Goal: Transaction & Acquisition: Complete application form

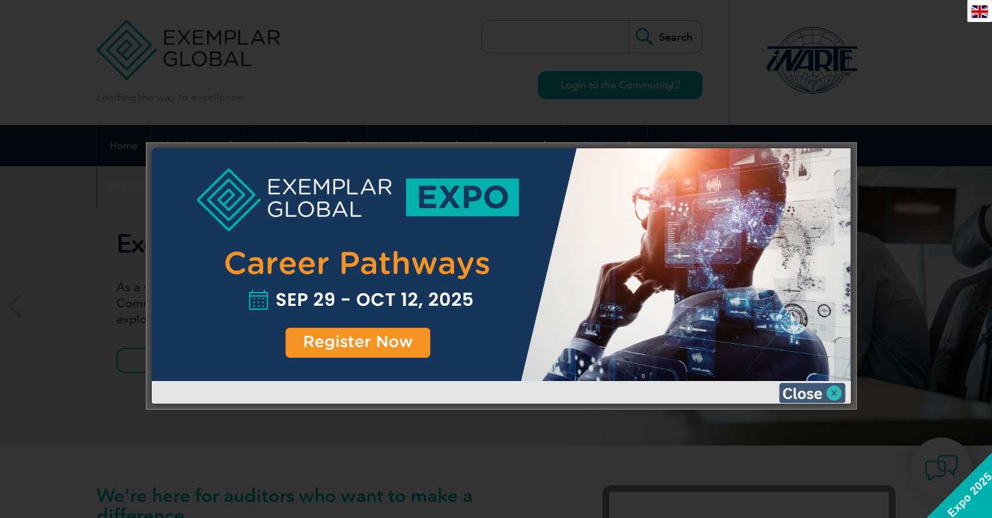
click at [811, 390] on img at bounding box center [812, 393] width 67 height 20
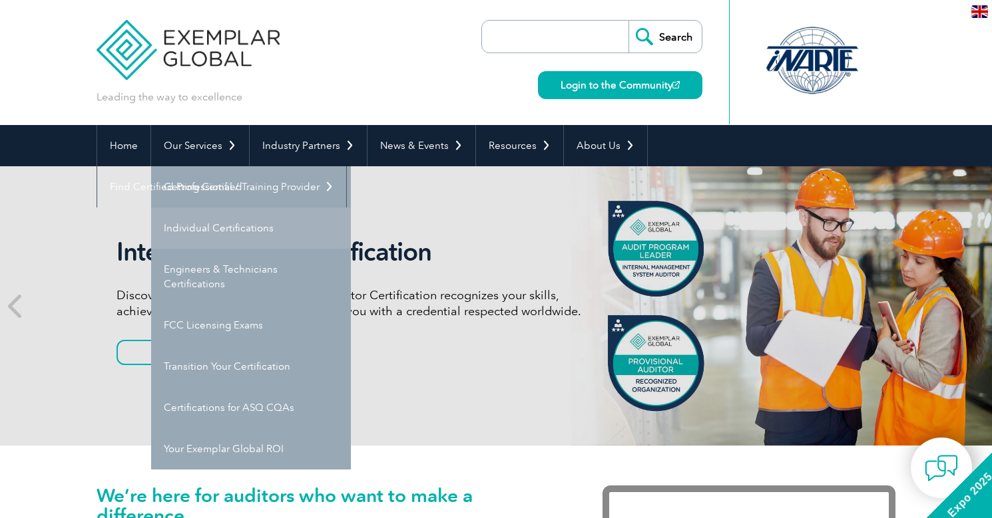
click at [245, 226] on link "Individual Certifications" at bounding box center [251, 228] width 200 height 41
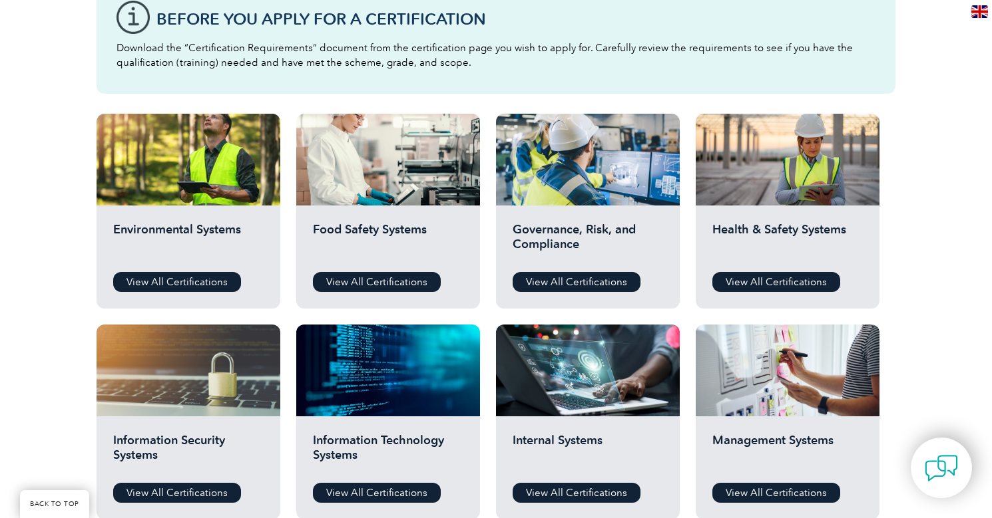
scroll to position [421, 0]
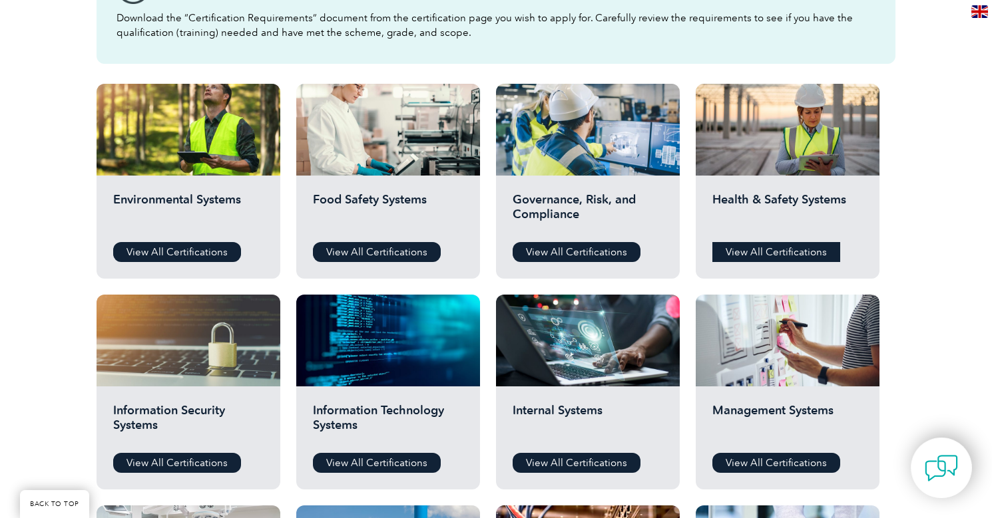
click at [748, 254] on link "View All Certifications" at bounding box center [776, 252] width 128 height 20
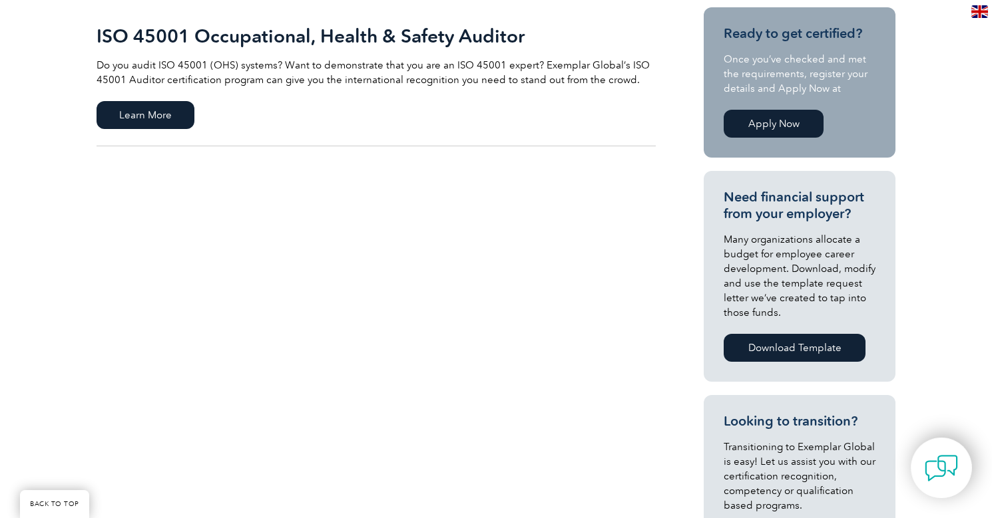
scroll to position [331, 0]
click at [171, 122] on span "Learn More" at bounding box center [145, 115] width 98 height 28
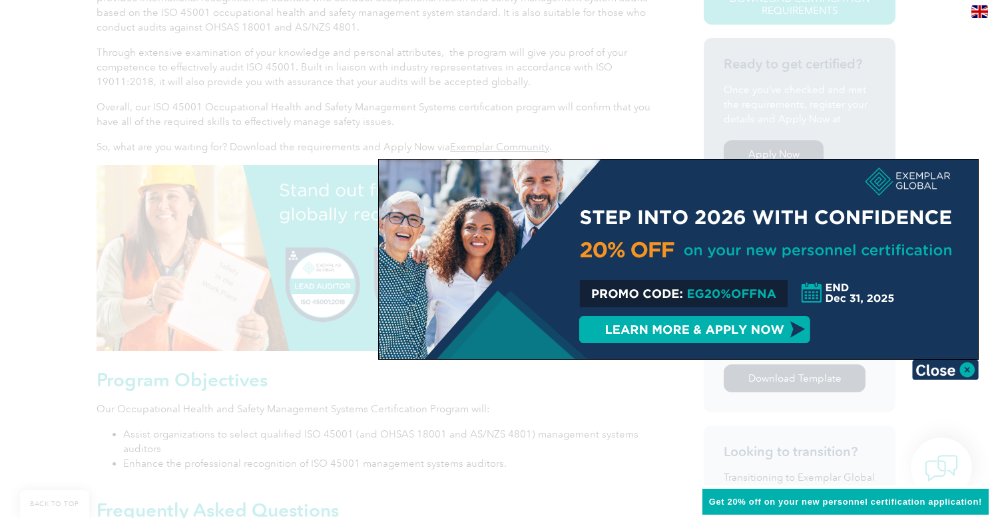
scroll to position [397, 0]
click at [932, 371] on img at bounding box center [945, 370] width 67 height 20
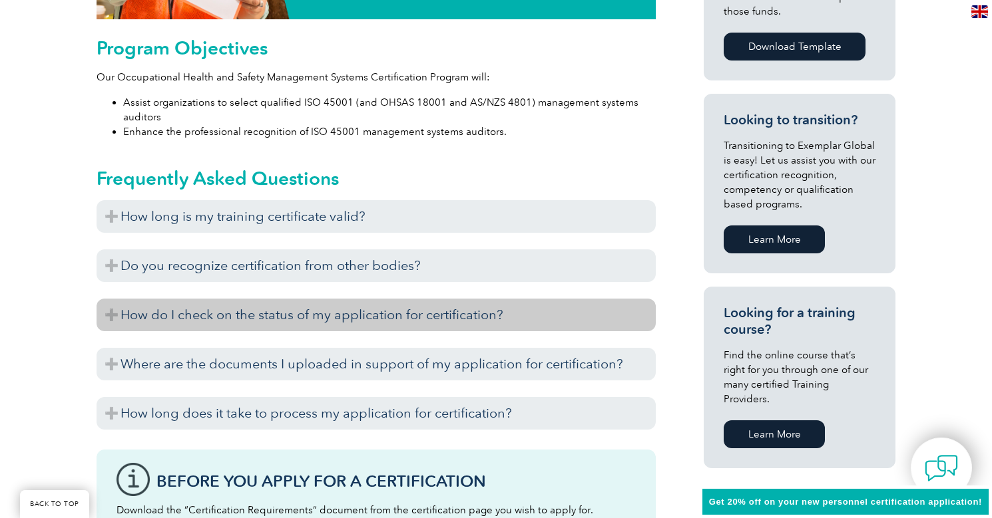
scroll to position [754, 0]
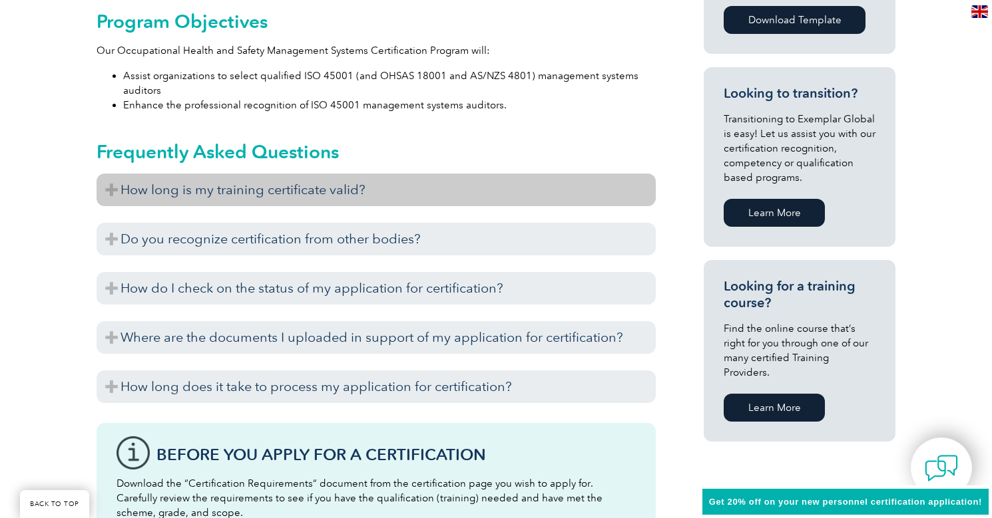
click at [323, 188] on h3 "How long is my training certificate valid?" at bounding box center [375, 190] width 559 height 33
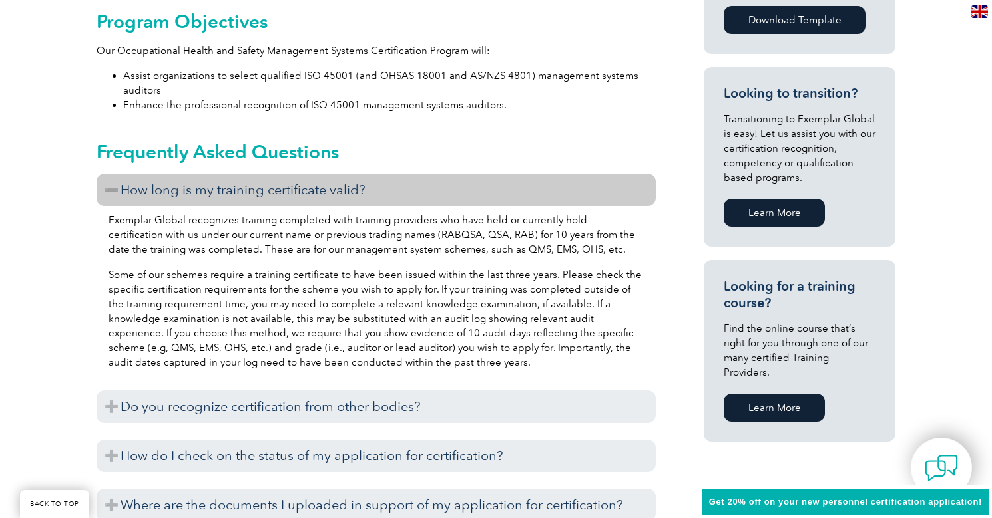
click at [356, 185] on h3 "How long is my training certificate valid?" at bounding box center [375, 190] width 559 height 33
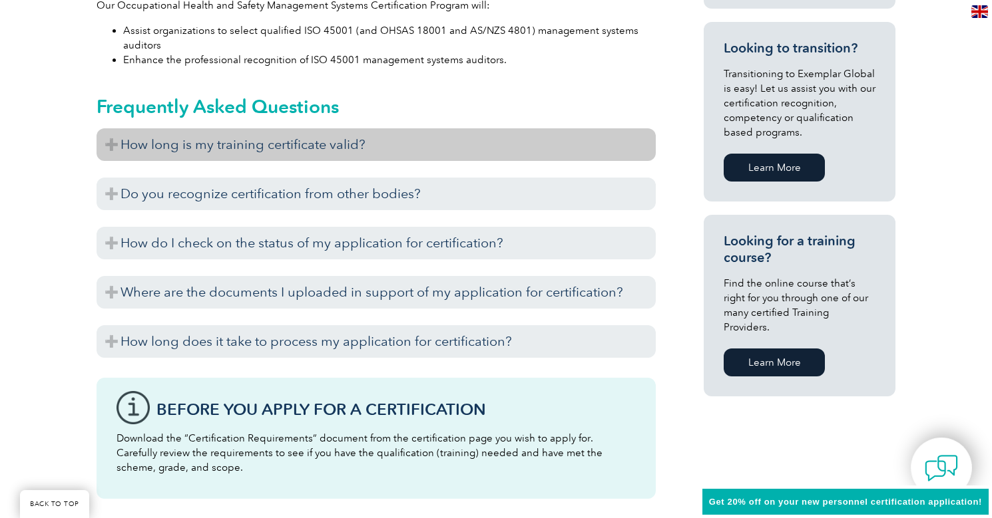
scroll to position [810, 0]
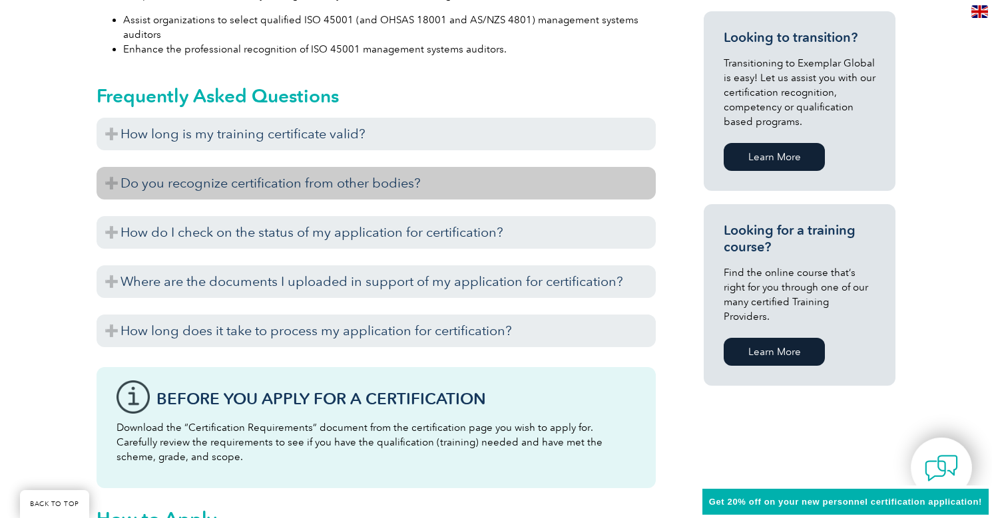
click at [356, 186] on h3 "Do you recognize certification from other bodies?" at bounding box center [375, 183] width 559 height 33
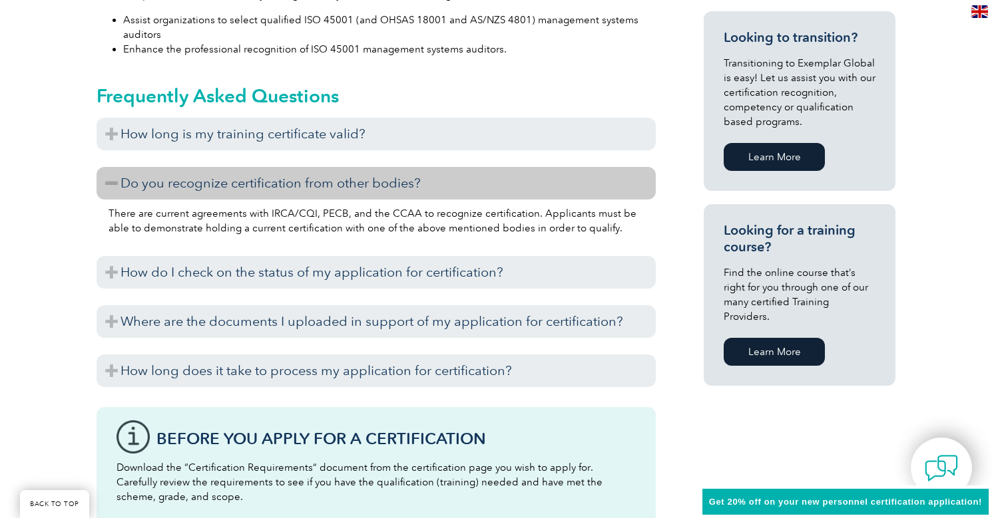
click at [356, 186] on h3 "Do you recognize certification from other bodies?" at bounding box center [375, 183] width 559 height 33
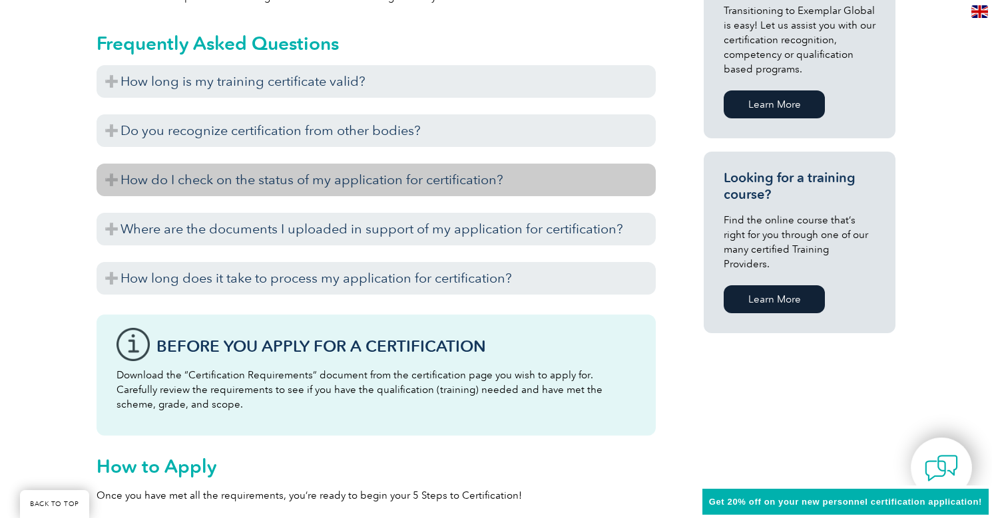
scroll to position [862, 0]
click at [356, 186] on h3 "How do I check on the status of my application for certification?" at bounding box center [375, 180] width 559 height 33
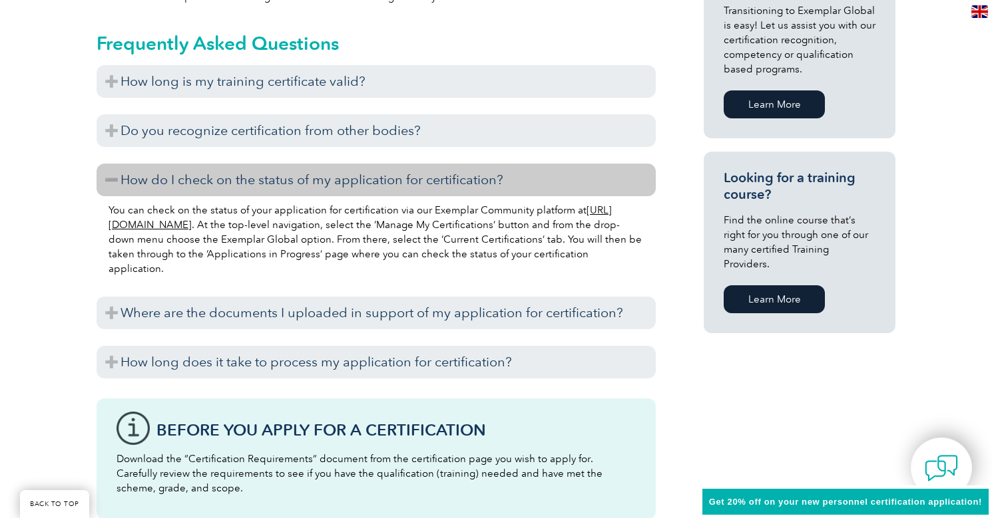
click at [356, 186] on h3 "How do I check on the status of my application for certification?" at bounding box center [375, 180] width 559 height 33
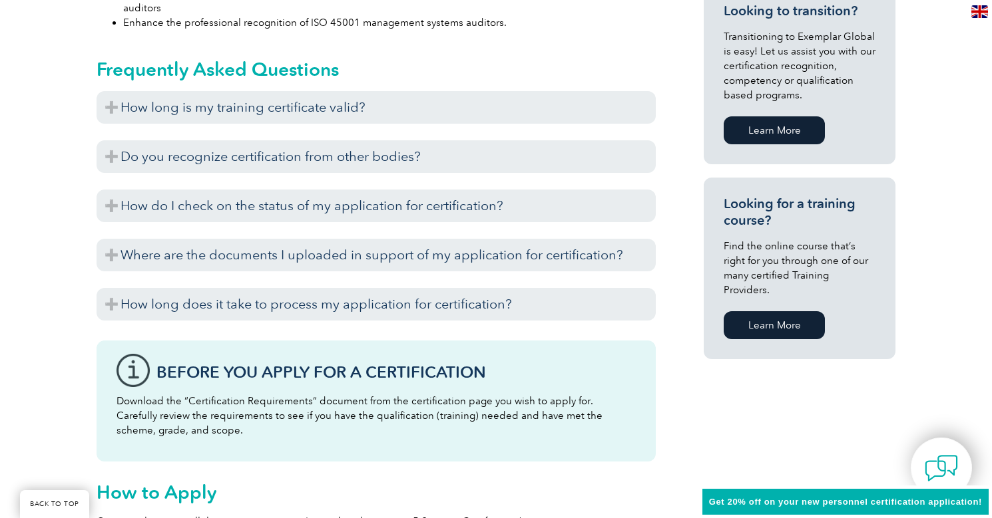
scroll to position [835, 0]
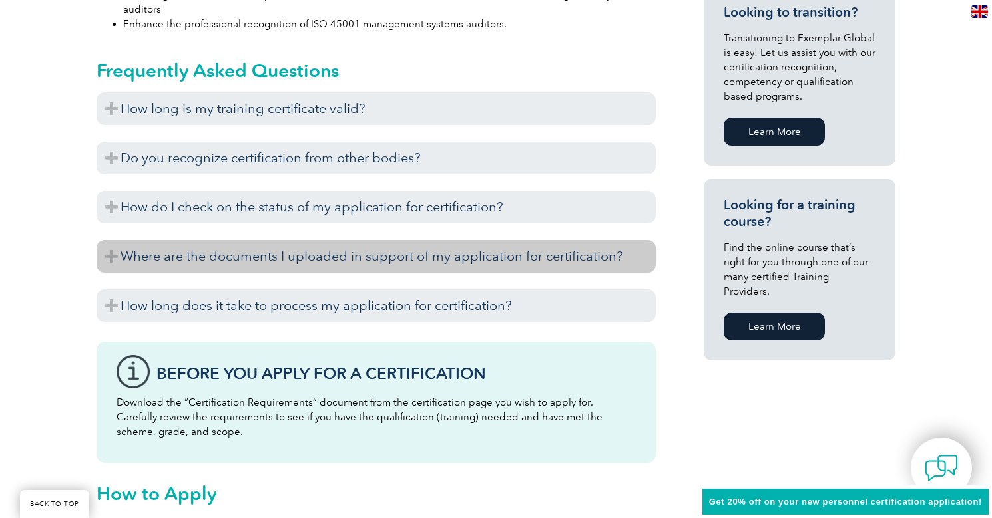
click at [400, 258] on h3 "Where are the documents I uploaded in support of my application for certificati…" at bounding box center [375, 256] width 559 height 33
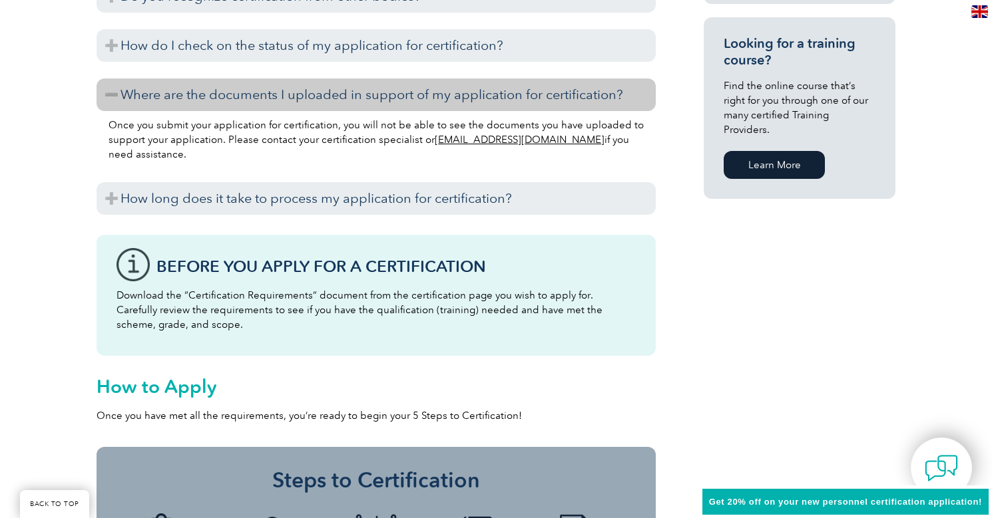
scroll to position [1001, 0]
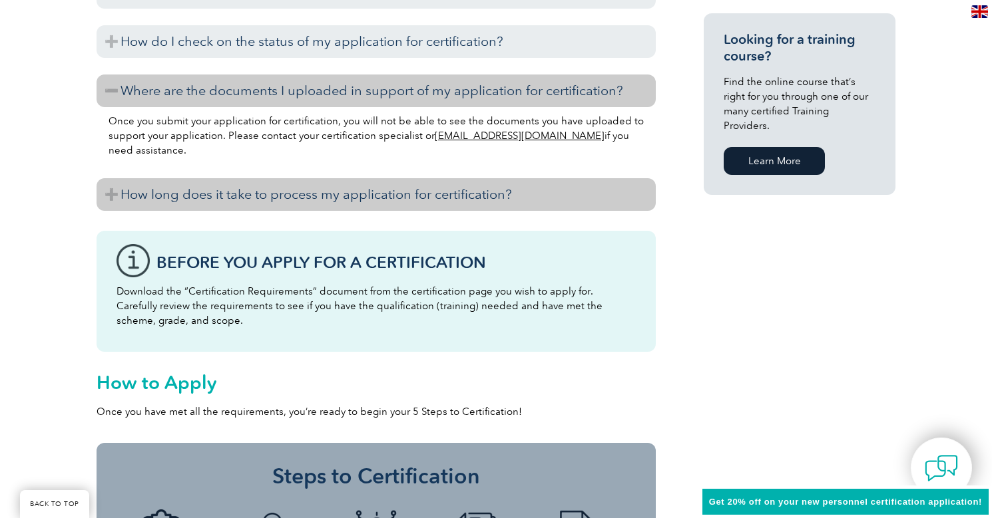
click at [398, 202] on h3 "How long does it take to process my application for certification?" at bounding box center [375, 194] width 559 height 33
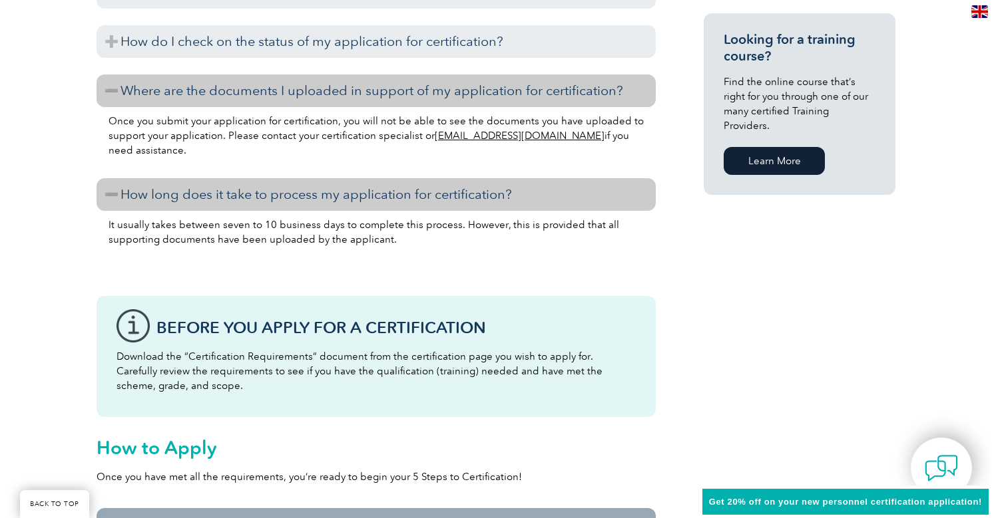
click at [398, 202] on h3 "How long does it take to process my application for certification?" at bounding box center [375, 194] width 559 height 33
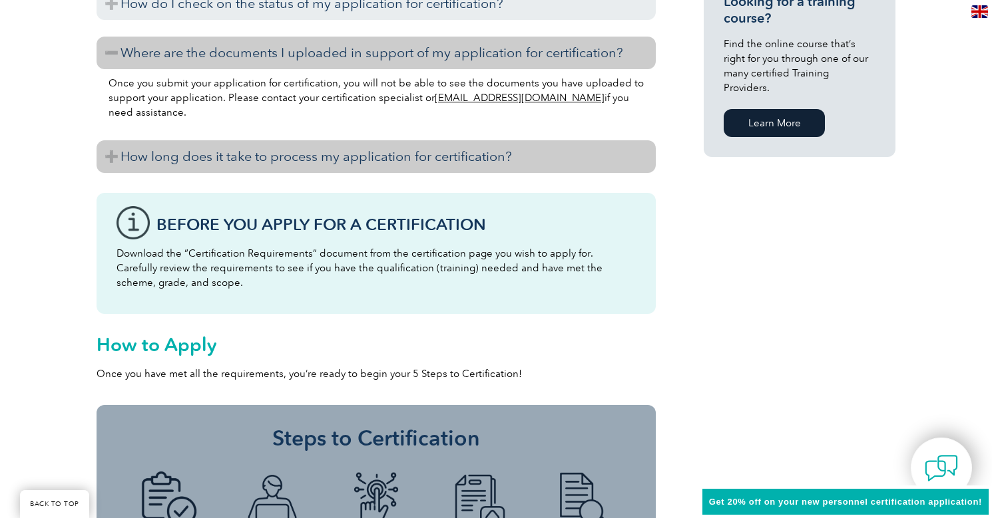
scroll to position [1055, 0]
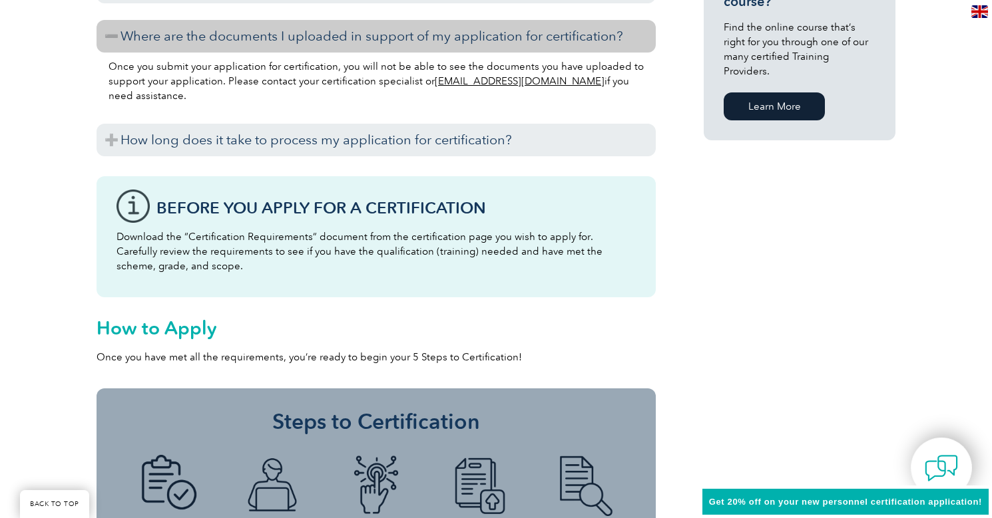
click at [399, 214] on h3 "Before You Apply For a Certification" at bounding box center [395, 208] width 479 height 17
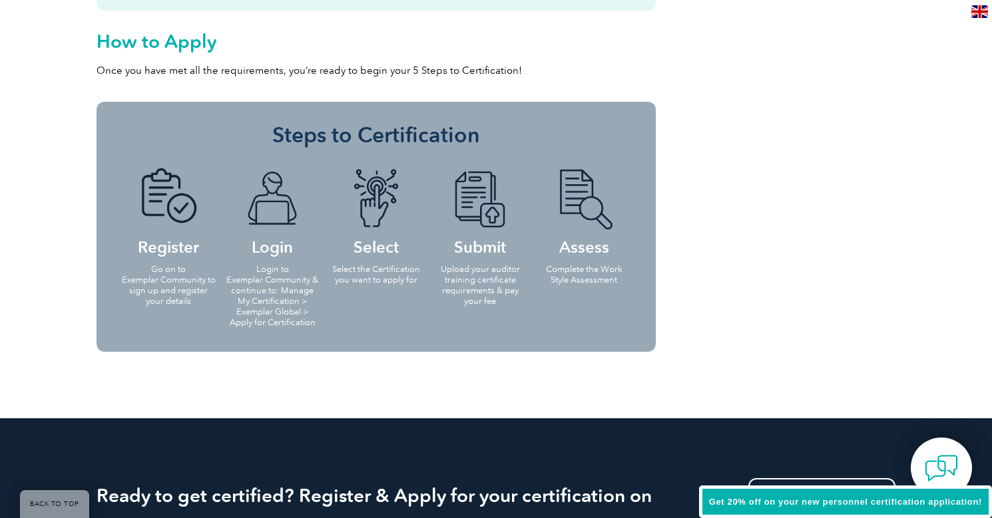
scroll to position [1364, 0]
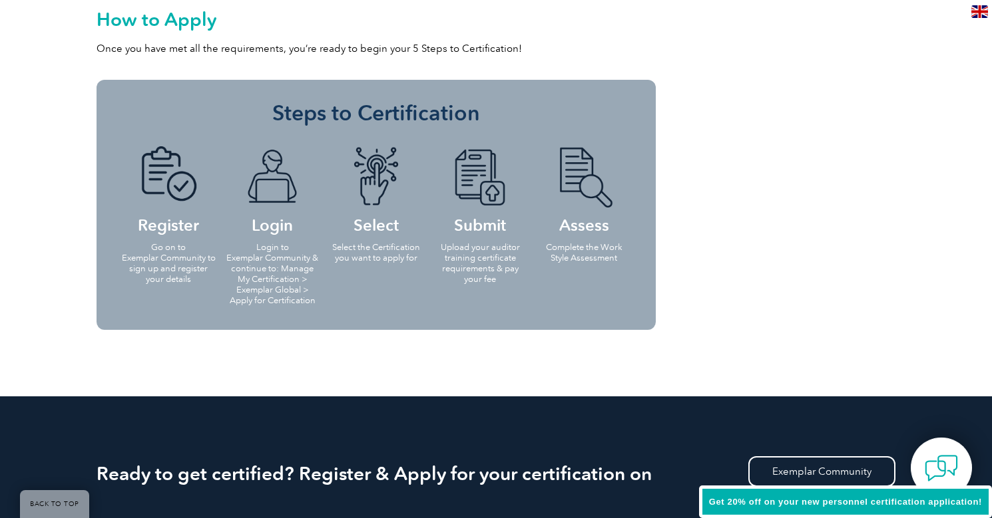
click at [380, 225] on h4 "Select" at bounding box center [376, 189] width 96 height 86
click at [467, 208] on h4 "Submit" at bounding box center [480, 189] width 96 height 86
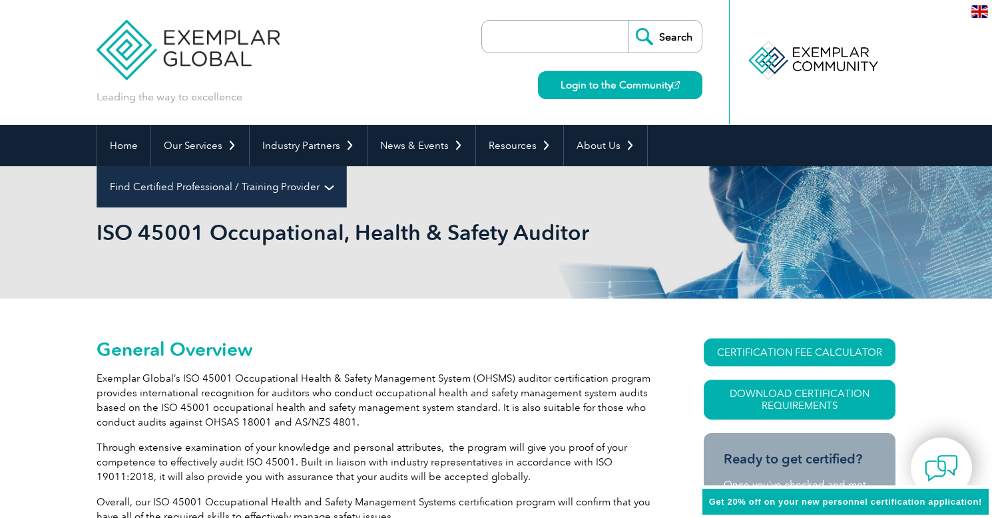
scroll to position [0, 0]
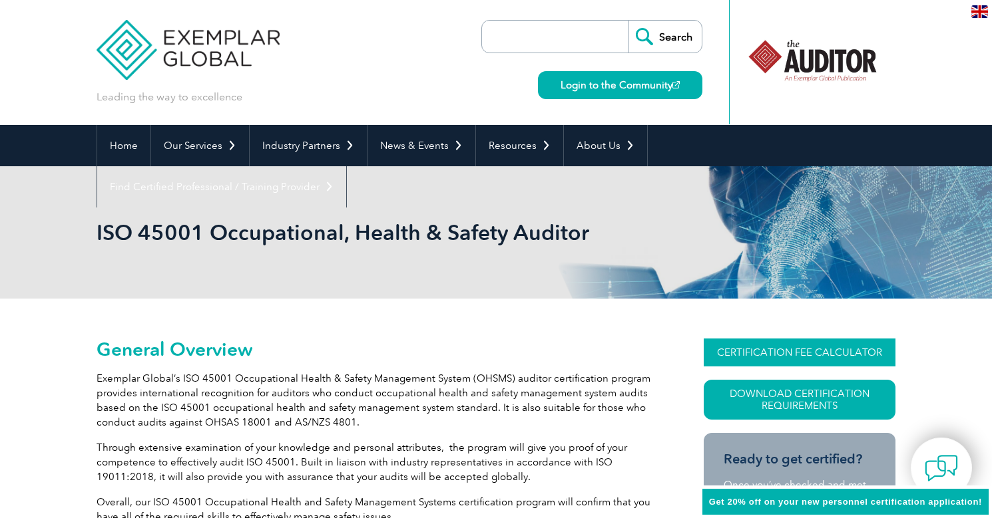
click at [718, 354] on link "CERTIFICATION FEE CALCULATOR" at bounding box center [799, 353] width 192 height 28
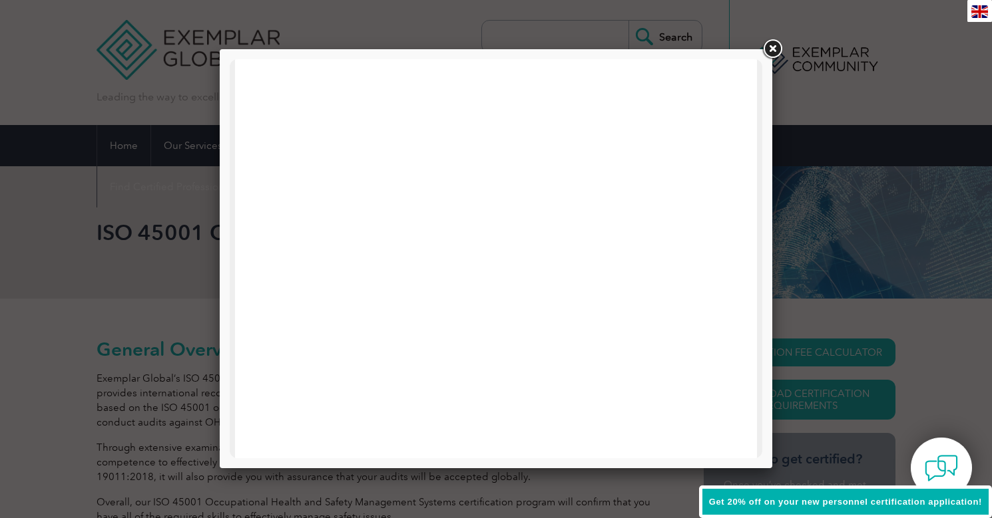
scroll to position [635, 0]
click at [773, 47] on link at bounding box center [772, 49] width 24 height 24
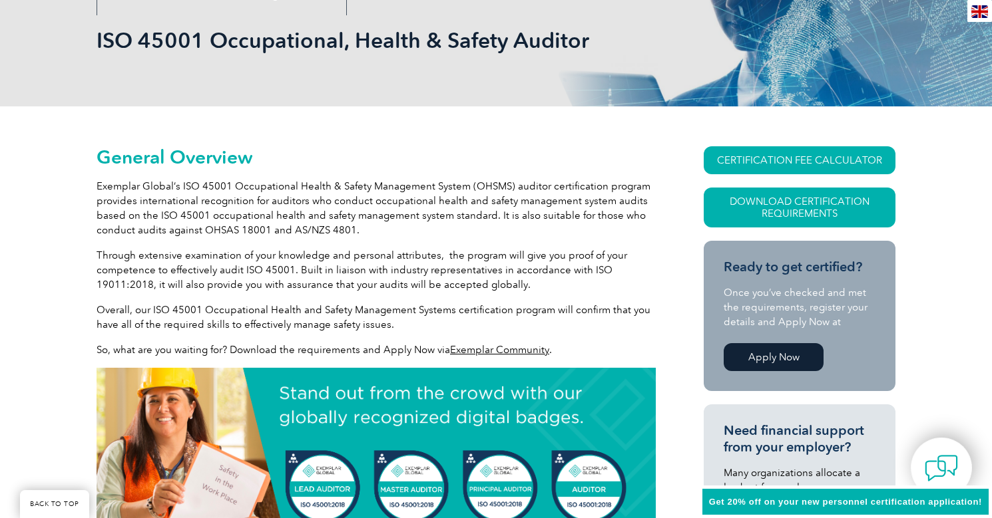
scroll to position [203, 0]
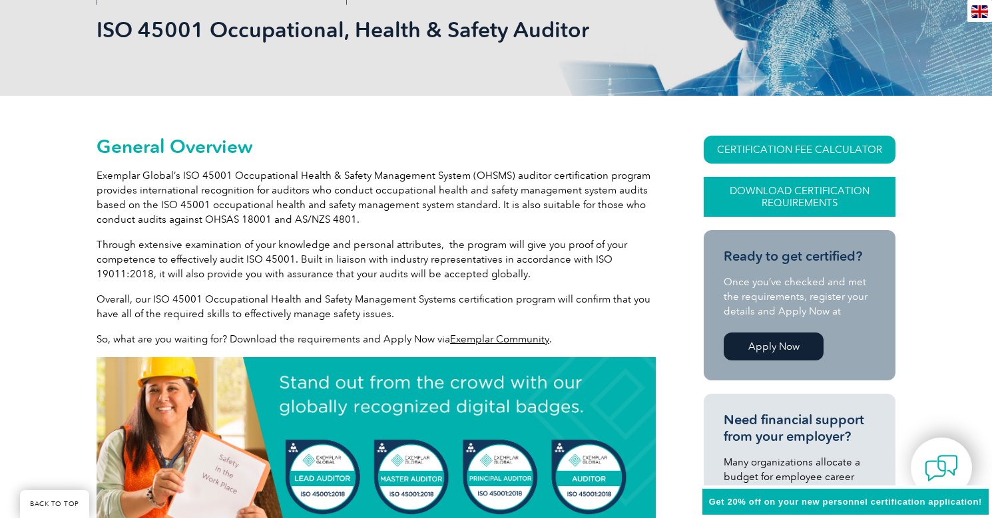
click at [806, 198] on link "Download Certification Requirements" at bounding box center [799, 197] width 192 height 40
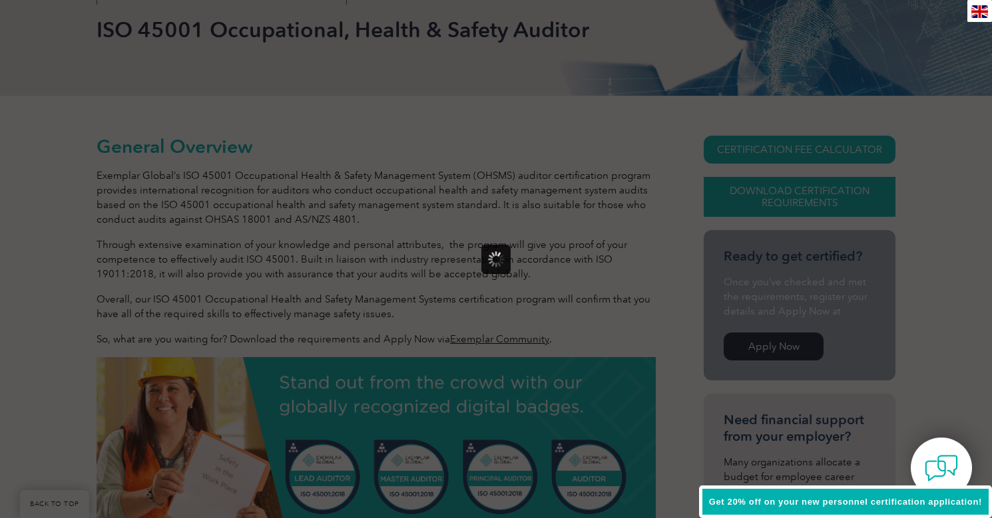
scroll to position [0, 0]
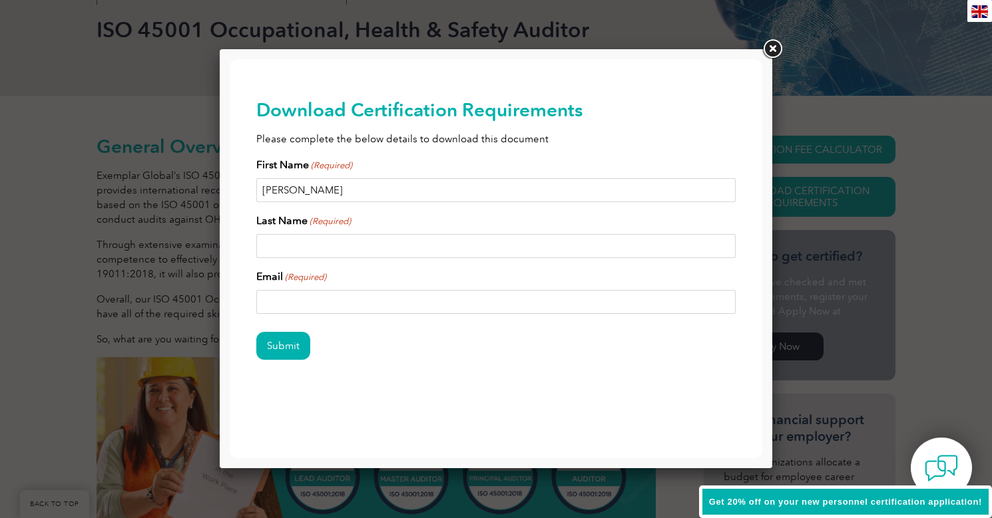
type input "Jason"
type input "Olivef"
type input "jason.oliver@"
type input "Jason.Oliver@easternsafety.ca"
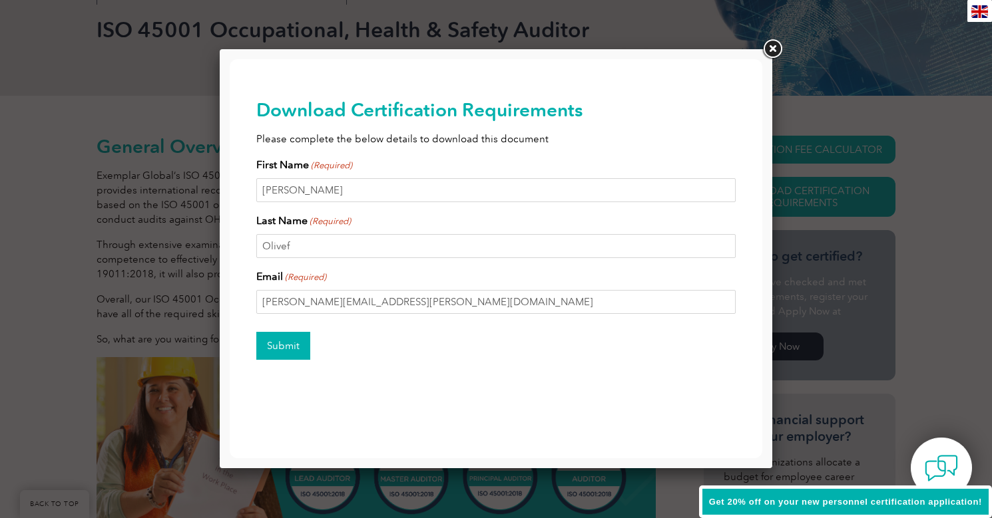
click at [291, 345] on input "Submit" at bounding box center [283, 346] width 54 height 28
click at [331, 253] on input "Olivef" at bounding box center [495, 246] width 479 height 24
type input "Olive"
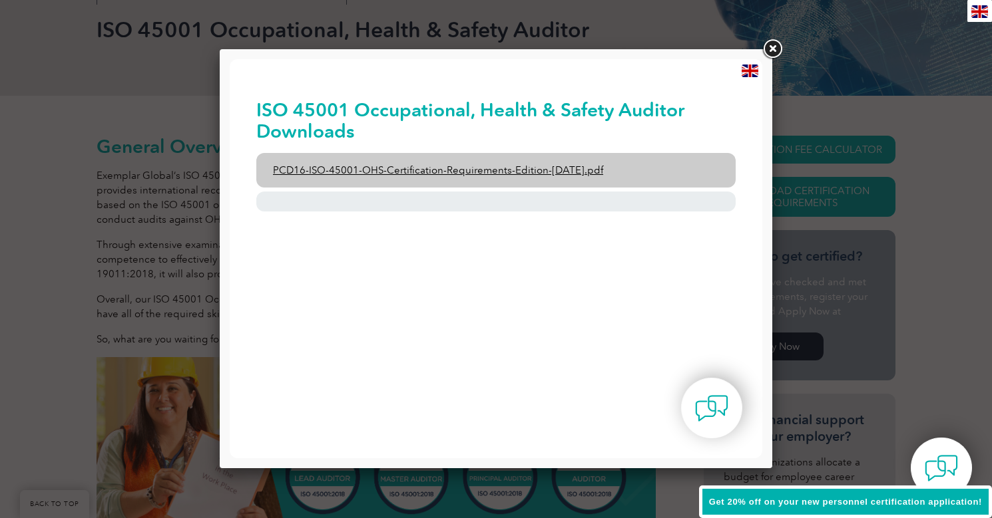
click at [379, 162] on link "PCD16-ISO-45001-OHS-Certification-Requirements-Edition-2-April-2022.pdf" at bounding box center [495, 170] width 479 height 35
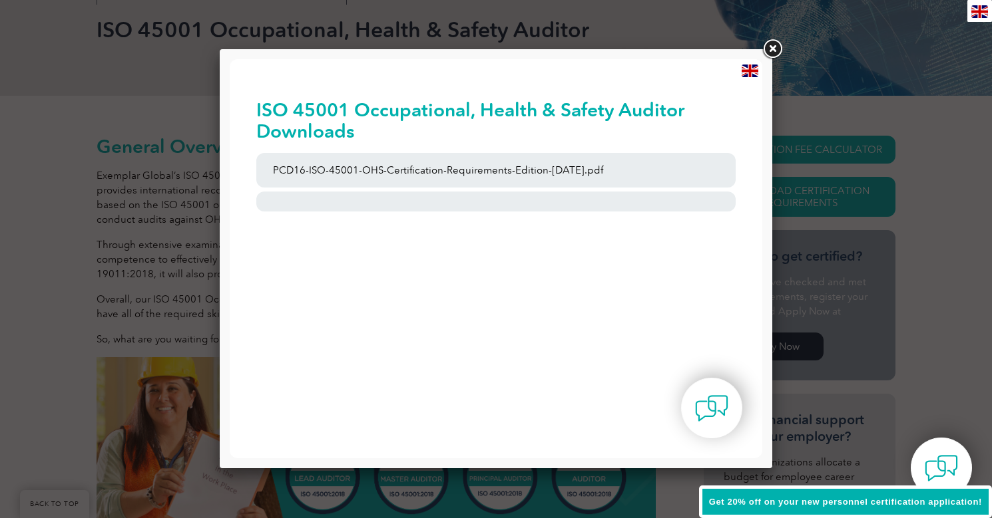
click at [771, 49] on link at bounding box center [772, 49] width 24 height 24
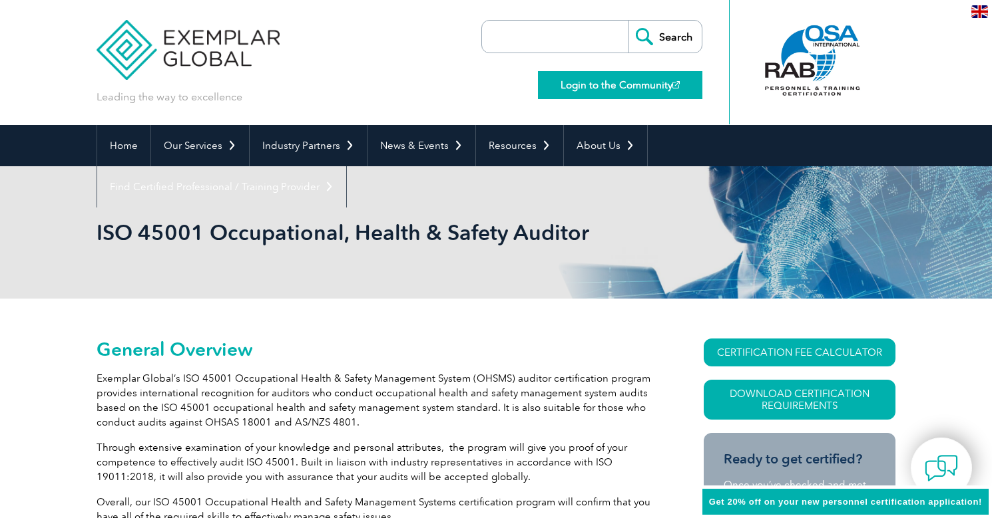
click at [614, 89] on link "Login to the Community" at bounding box center [620, 85] width 164 height 28
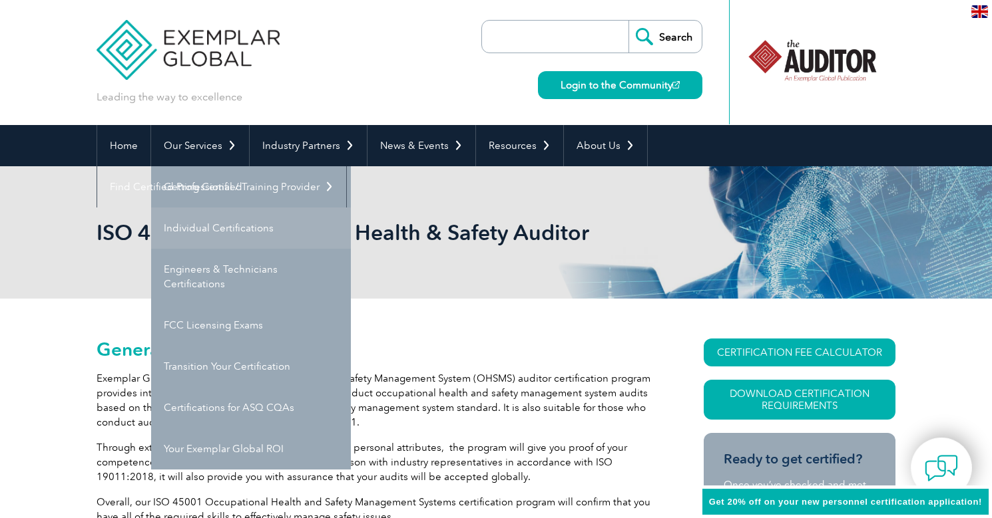
click at [227, 224] on link "Individual Certifications" at bounding box center [251, 228] width 200 height 41
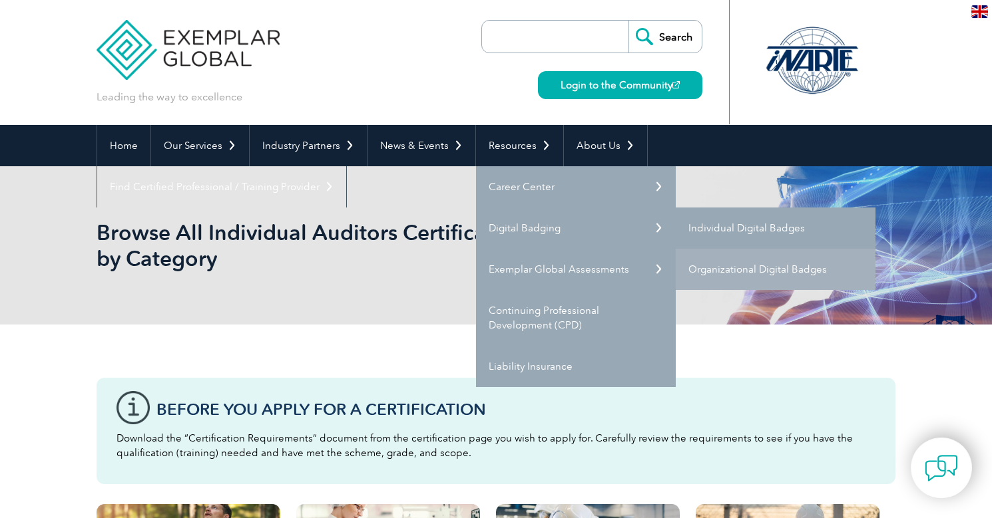
click at [753, 229] on link "Individual Digital Badges" at bounding box center [775, 228] width 200 height 41
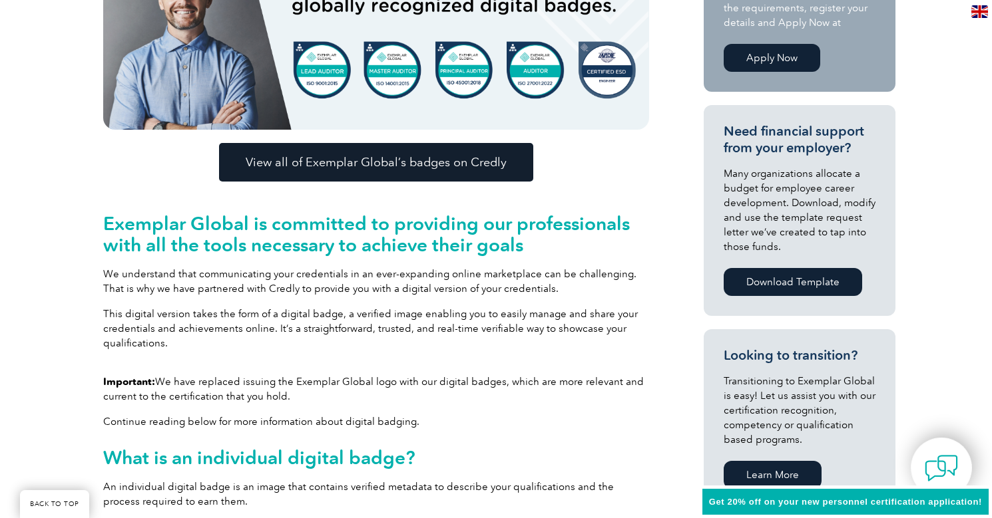
scroll to position [427, 0]
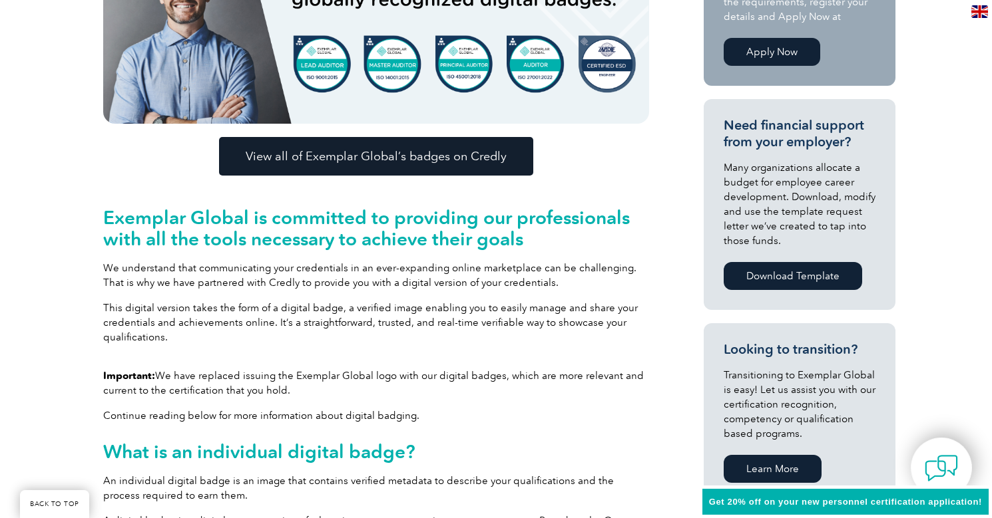
click at [470, 165] on link "View all of Exemplar Global’s badges on Credly" at bounding box center [376, 156] width 314 height 39
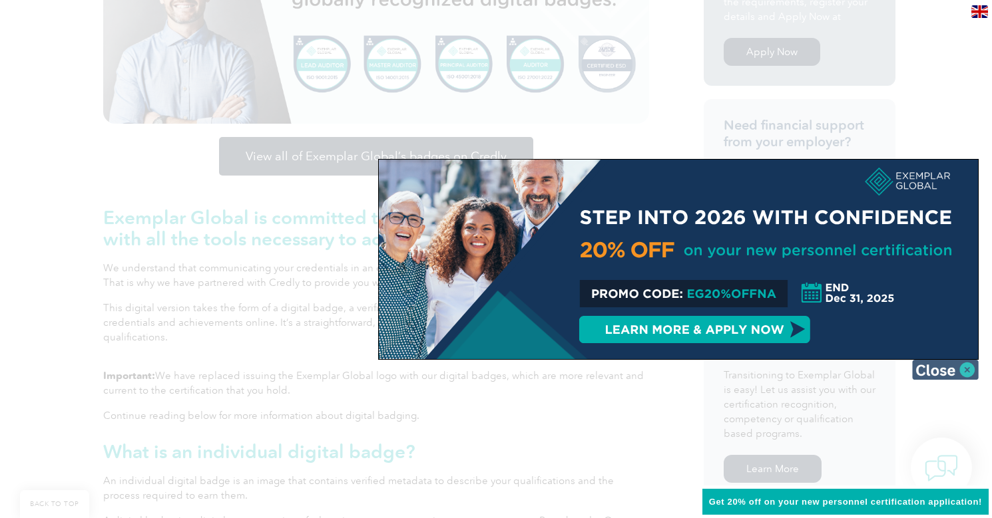
click at [942, 371] on img at bounding box center [945, 370] width 67 height 20
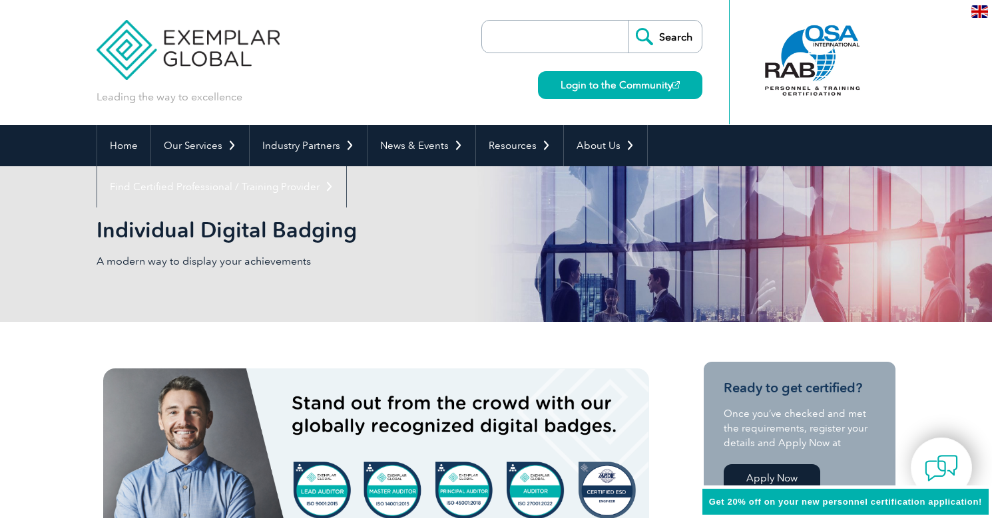
scroll to position [0, 0]
click at [116, 36] on img at bounding box center [187, 40] width 183 height 80
